Goal: Task Accomplishment & Management: Use online tool/utility

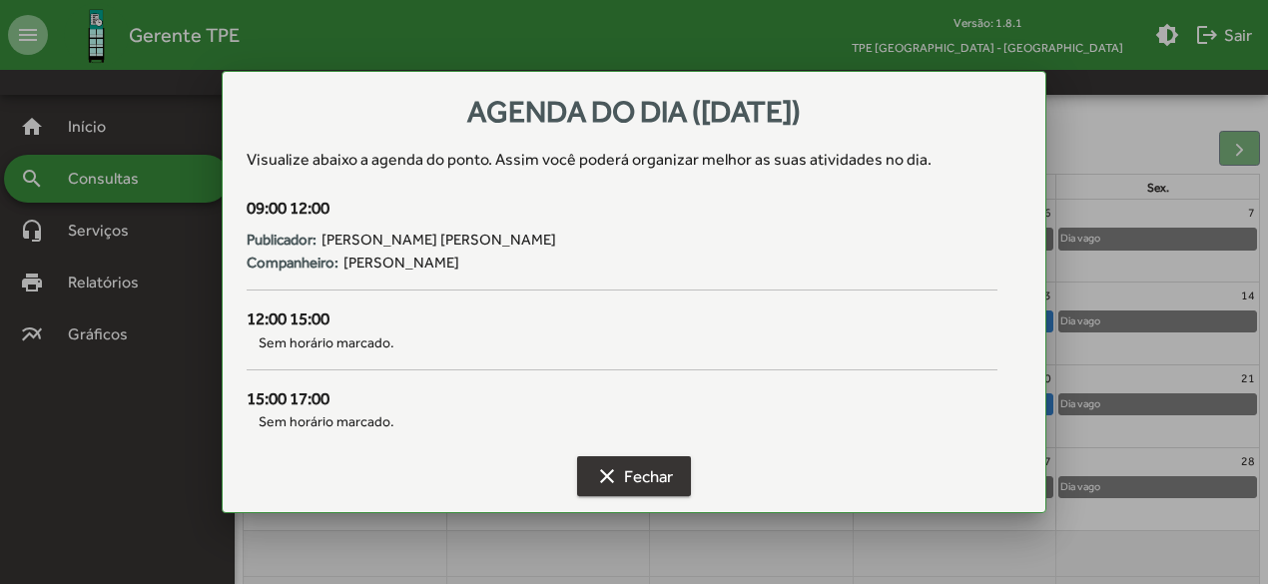
click at [621, 473] on span "clear Fechar" at bounding box center [634, 476] width 78 height 36
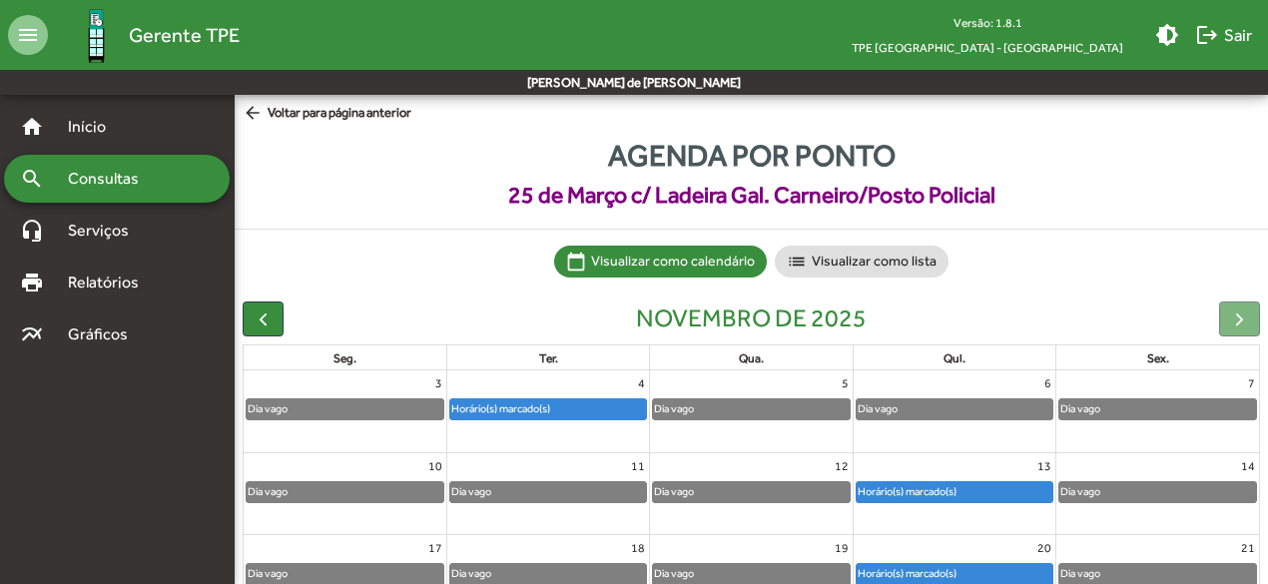
scroll to position [170, 0]
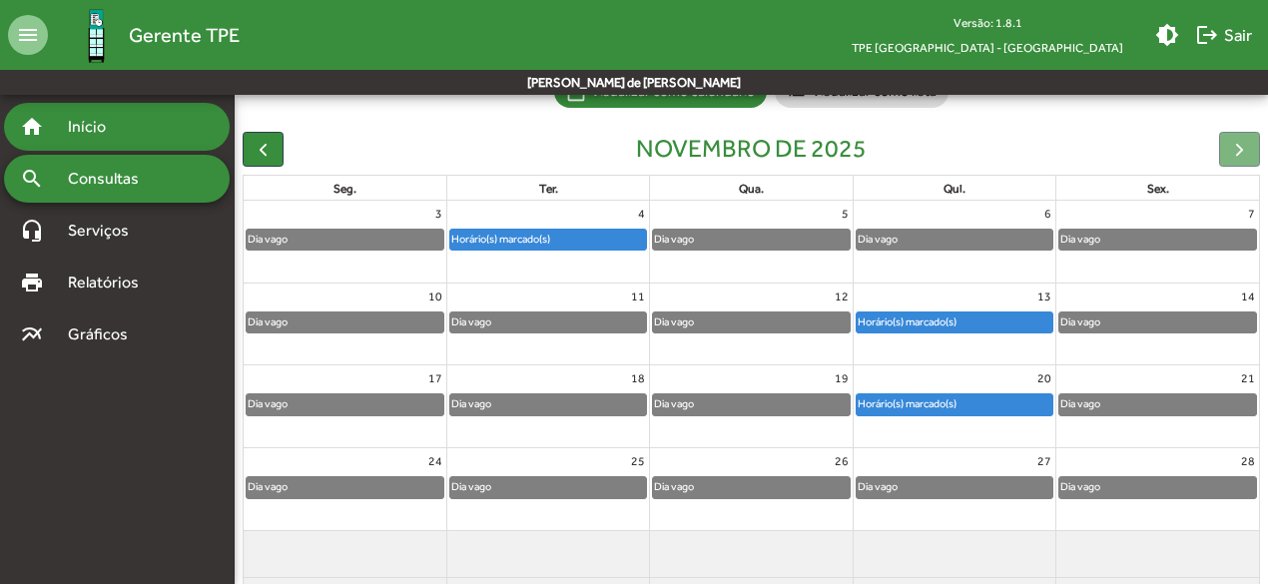
click at [115, 123] on span "Início" at bounding box center [95, 127] width 79 height 24
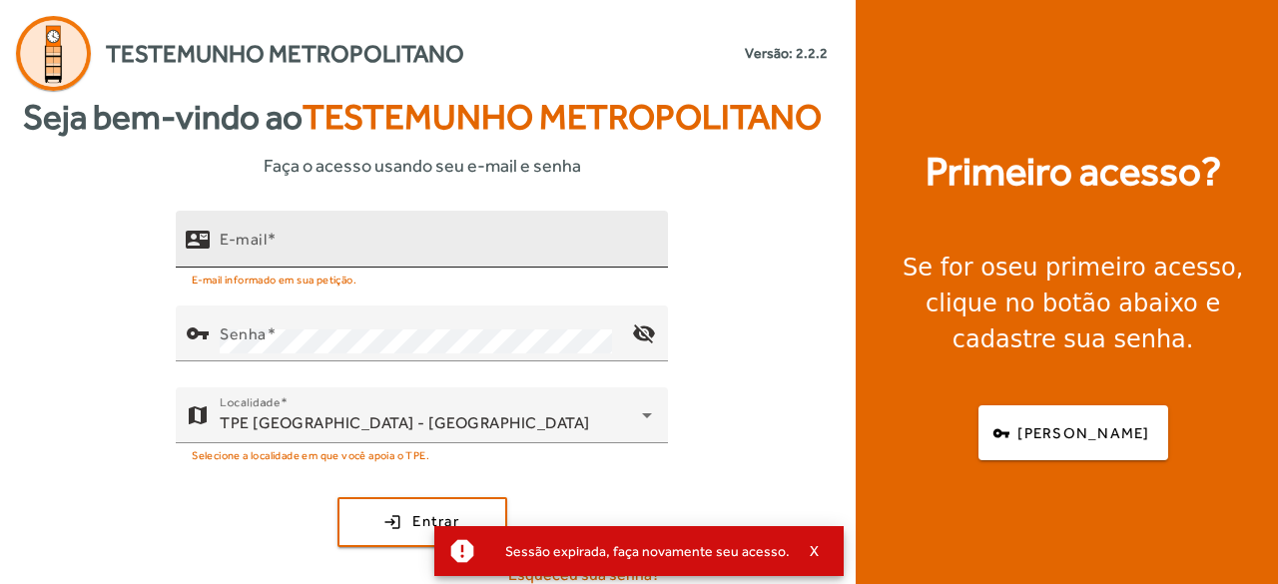
click at [326, 245] on input "E-mail" at bounding box center [436, 248] width 432 height 24
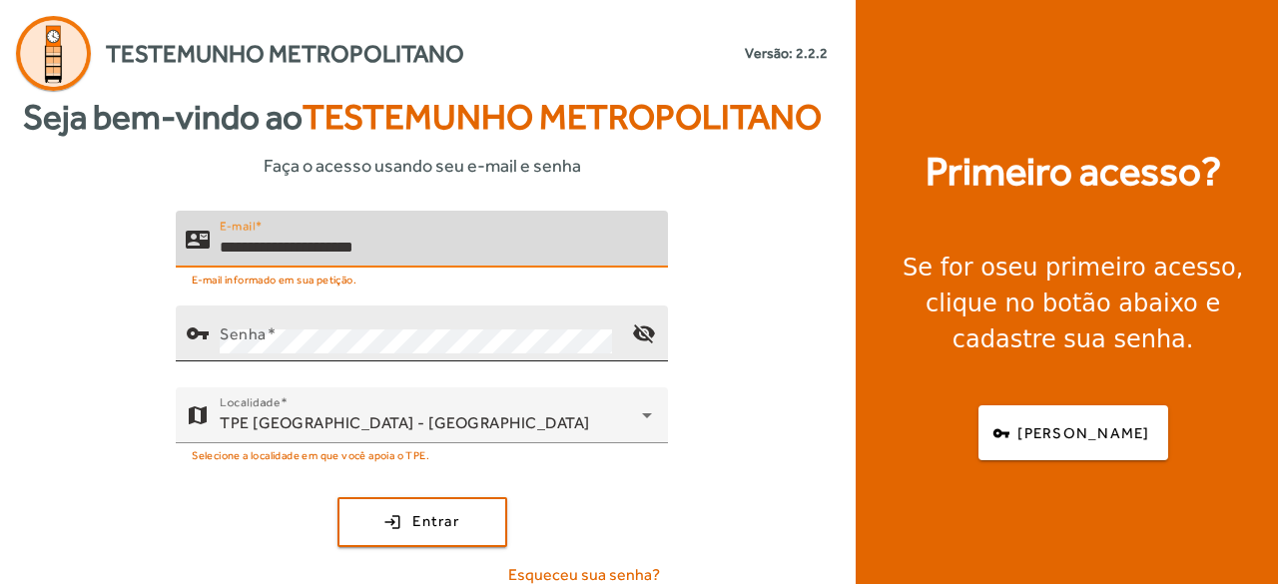
type input "**********"
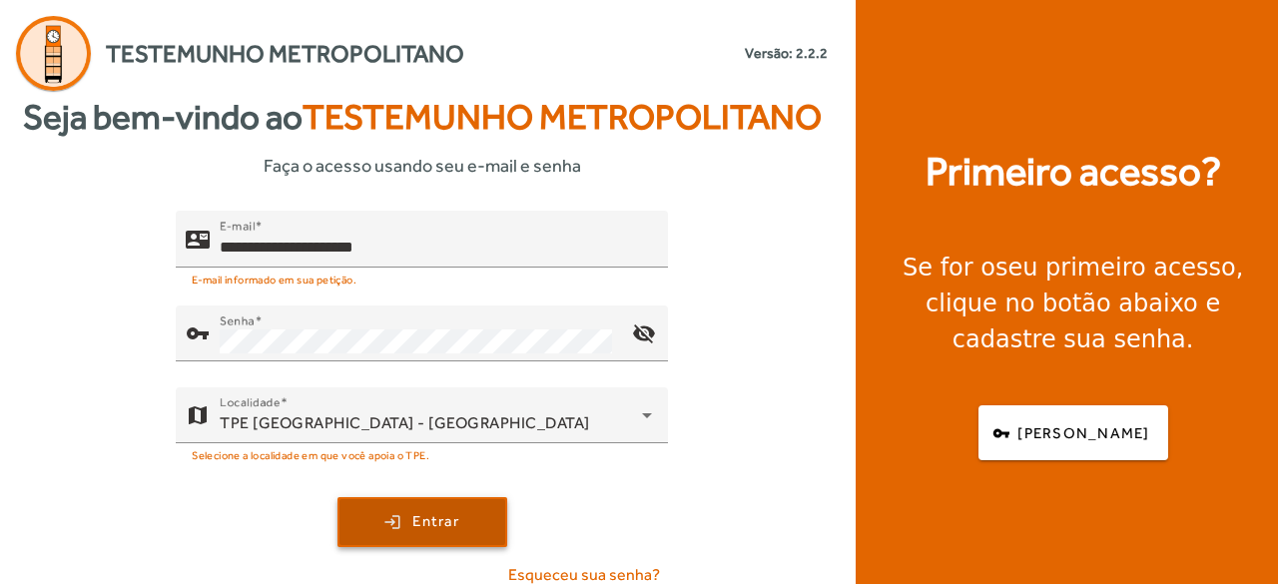
click at [376, 510] on span "submit" at bounding box center [422, 522] width 166 height 48
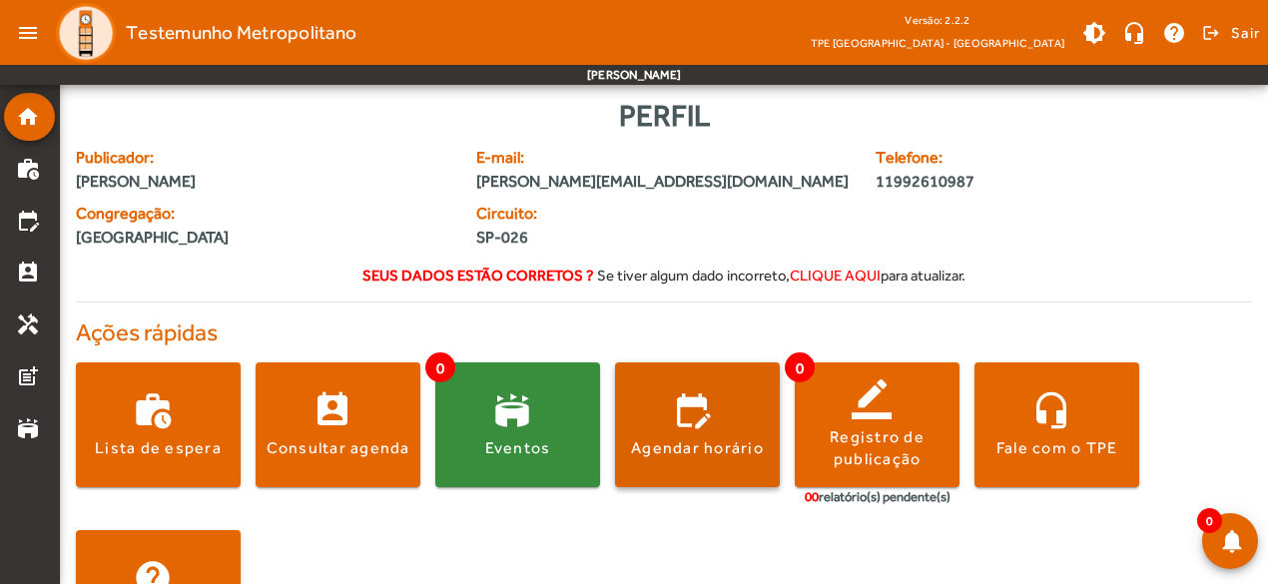
click at [660, 425] on span at bounding box center [697, 425] width 165 height 48
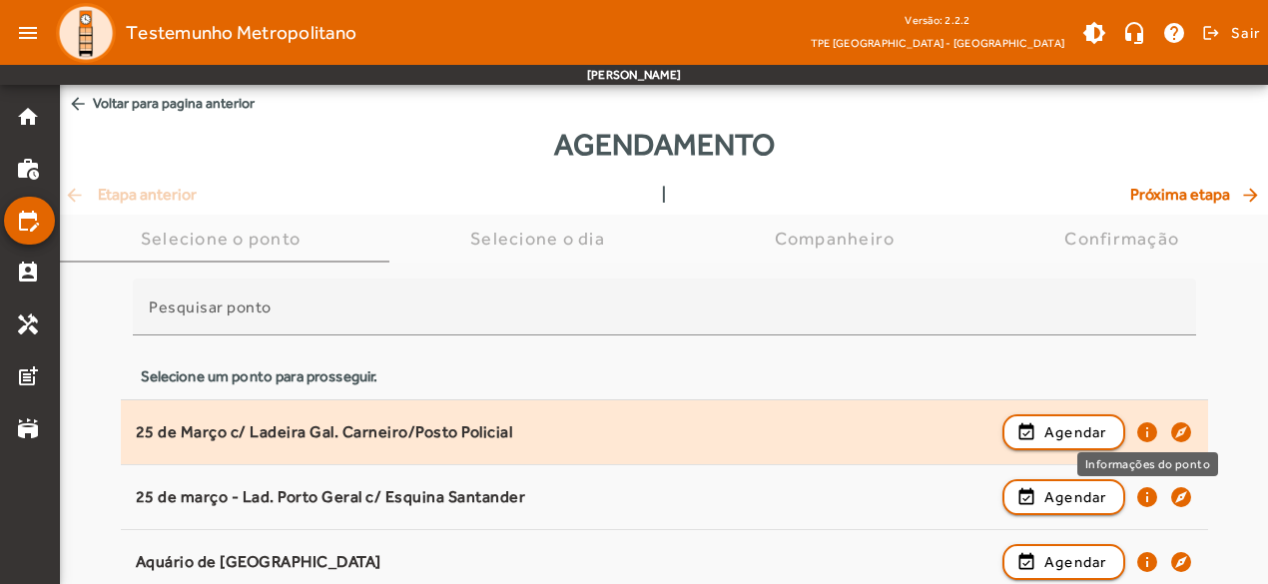
click at [1145, 421] on mat-icon "info" at bounding box center [1147, 432] width 24 height 24
